Goal: Information Seeking & Learning: Find specific fact

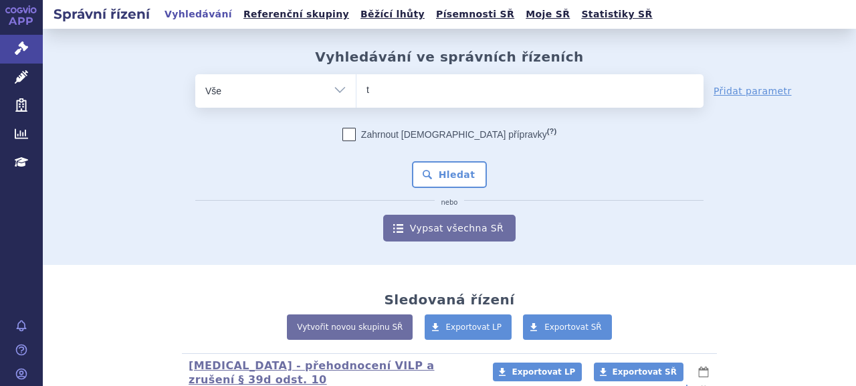
type input "ta"
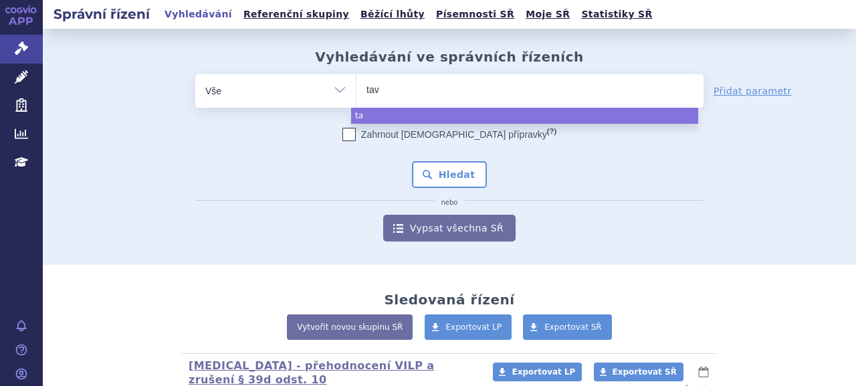
type input "tavn"
type input "tavneo"
type input "tavneos"
select select "tavneos"
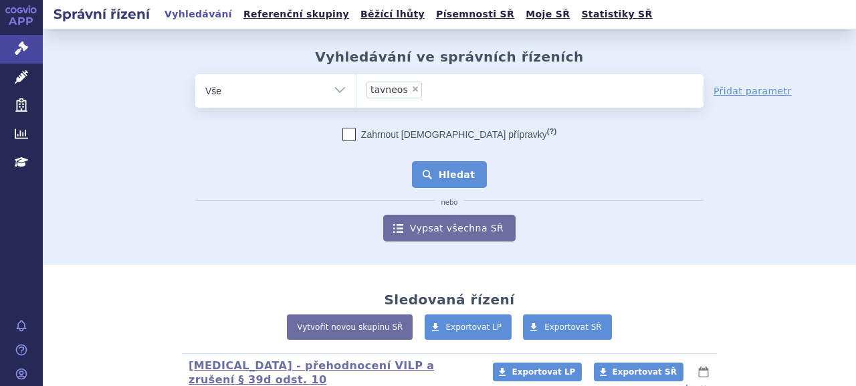
click at [437, 172] on button "Hledat" at bounding box center [450, 174] width 76 height 27
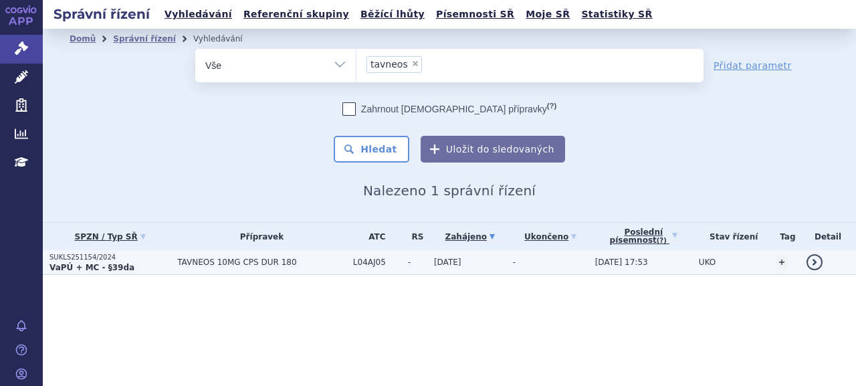
click at [94, 254] on p "SUKLS251154/2024" at bounding box center [109, 257] width 121 height 9
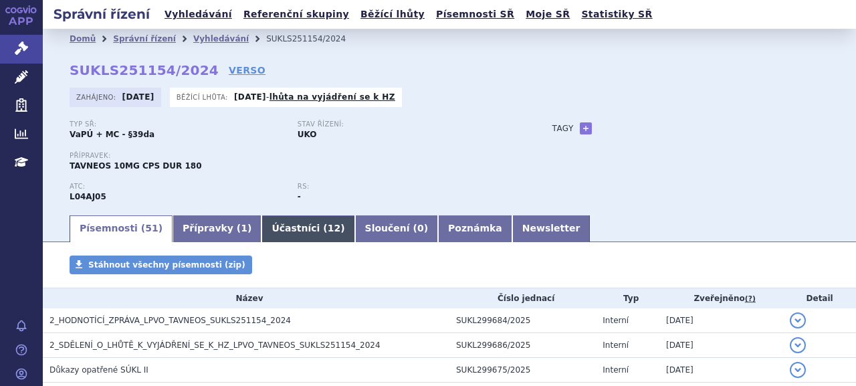
scroll to position [134, 0]
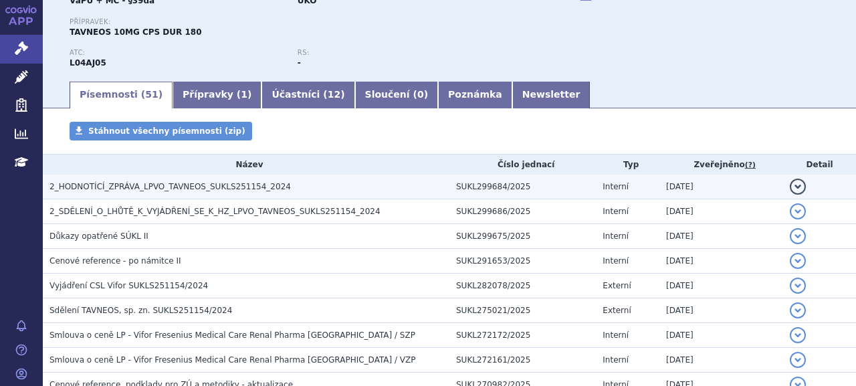
click at [179, 185] on span "2_HODNOTÍCÍ_ZPRÁVA_LPVO_TAVNEOS_SUKLS251154_2024" at bounding box center [169, 186] width 241 height 9
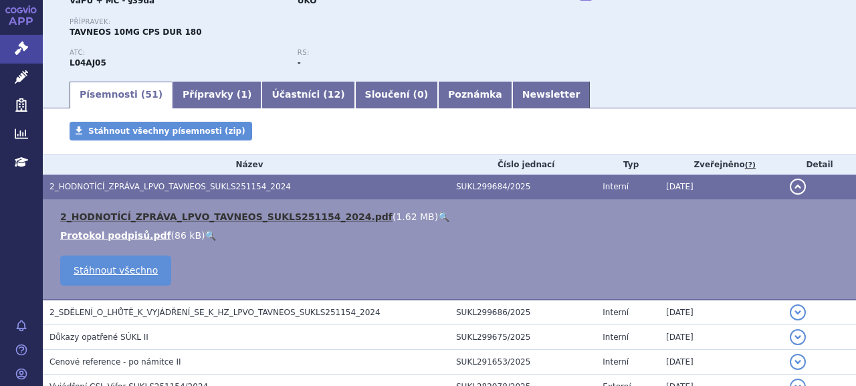
click at [183, 211] on link "2_HODNOTÍCÍ_ZPRÁVA_LPVO_TAVNEOS_SUKLS251154_2024.pdf" at bounding box center [226, 216] width 332 height 11
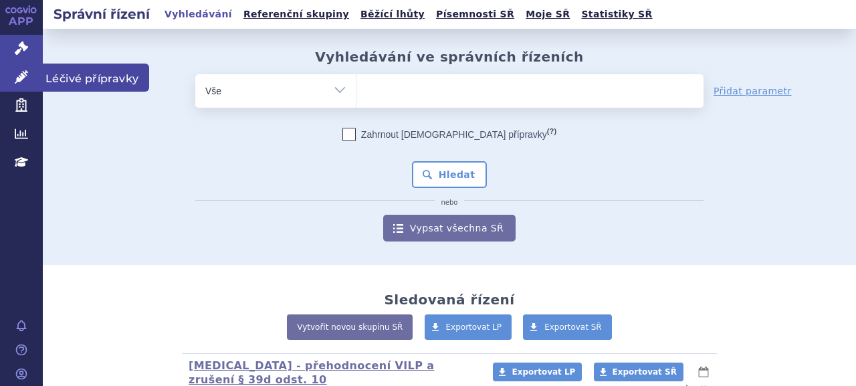
click at [15, 73] on icon at bounding box center [21, 76] width 13 height 13
